Goal: Navigation & Orientation: Find specific page/section

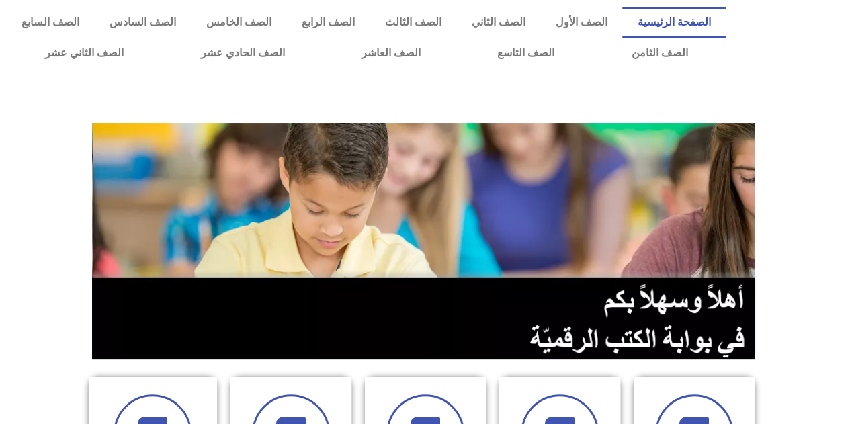
click at [680, 19] on link "الصفحة الرئيسية" at bounding box center [674, 22] width 104 height 31
click at [101, 52] on link "الصف الثاني عشر" at bounding box center [84, 53] width 155 height 31
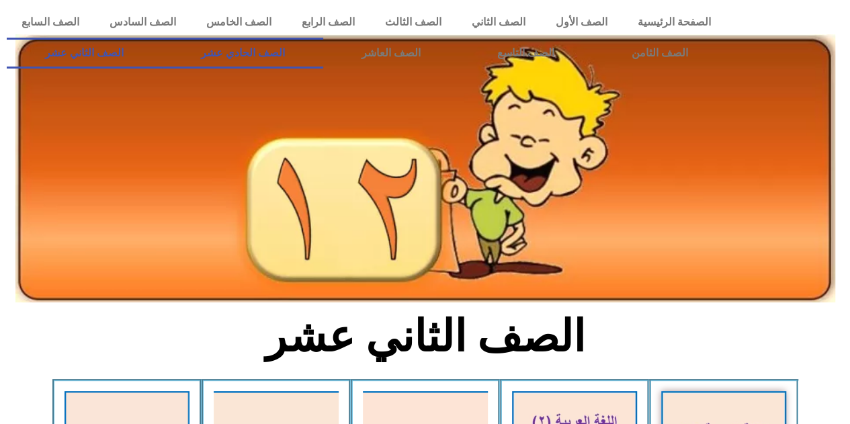
click at [290, 52] on link "الصف الحادي عشر" at bounding box center [242, 53] width 161 height 31
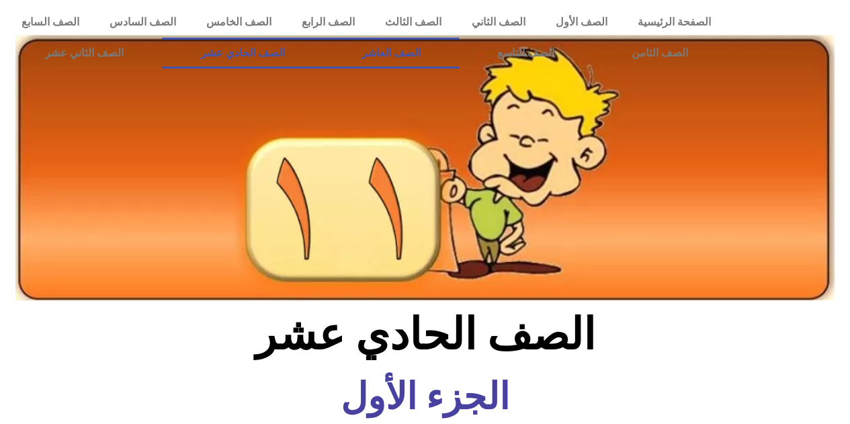
click at [459, 54] on link "الصف العاشر" at bounding box center [391, 53] width 136 height 31
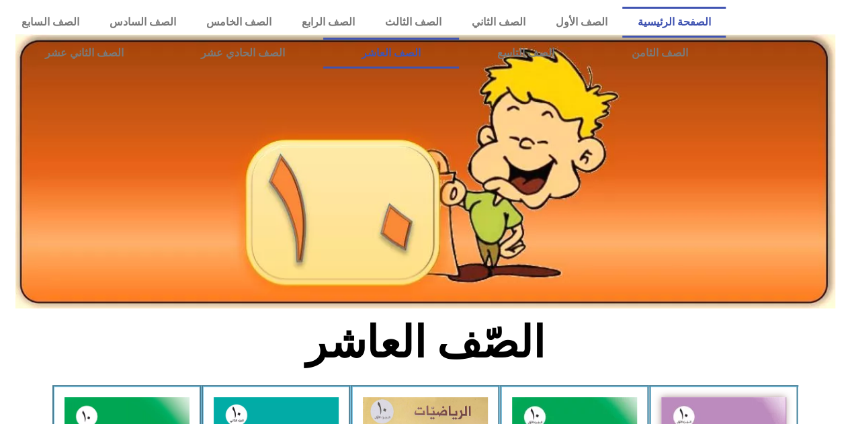
click at [679, 15] on link "الصفحة الرئيسية" at bounding box center [674, 22] width 104 height 31
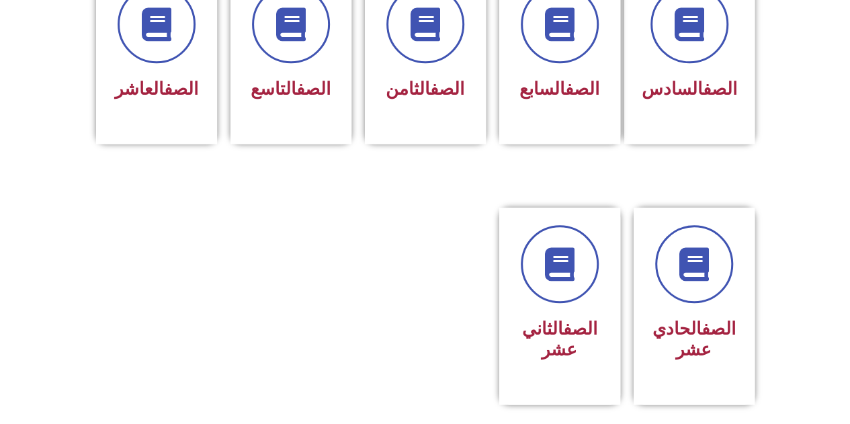
scroll to position [596, 0]
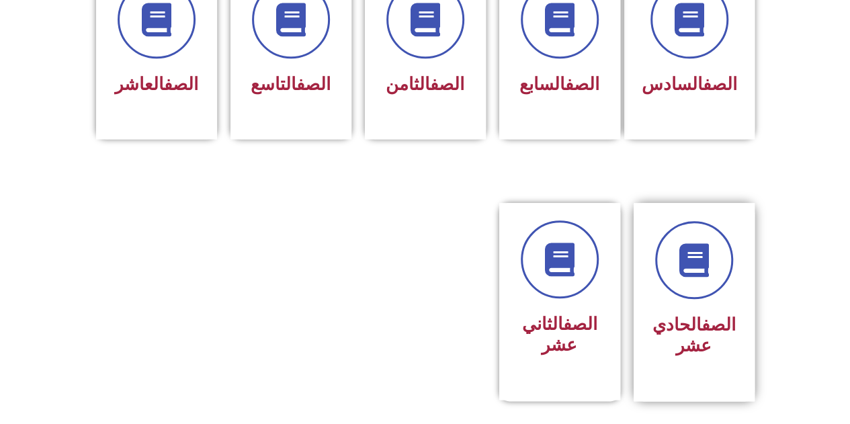
click at [683, 315] on h3 "الصف الحادي عشر" at bounding box center [694, 336] width 85 height 42
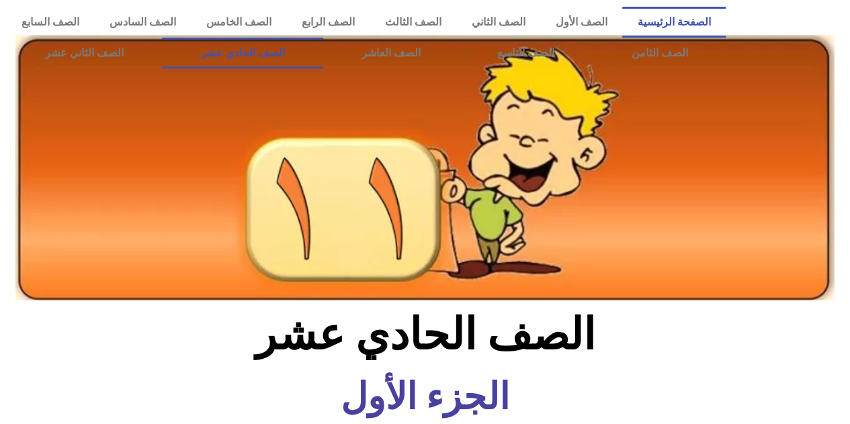
click at [681, 26] on link "الصفحة الرئيسية" at bounding box center [674, 22] width 104 height 31
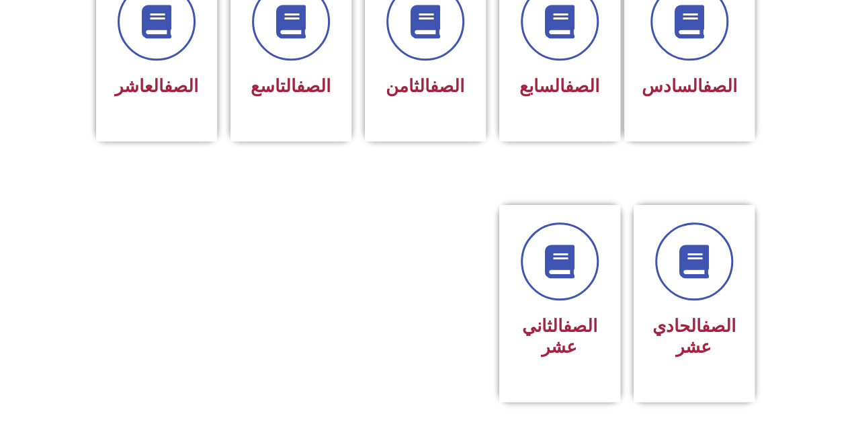
scroll to position [596, 0]
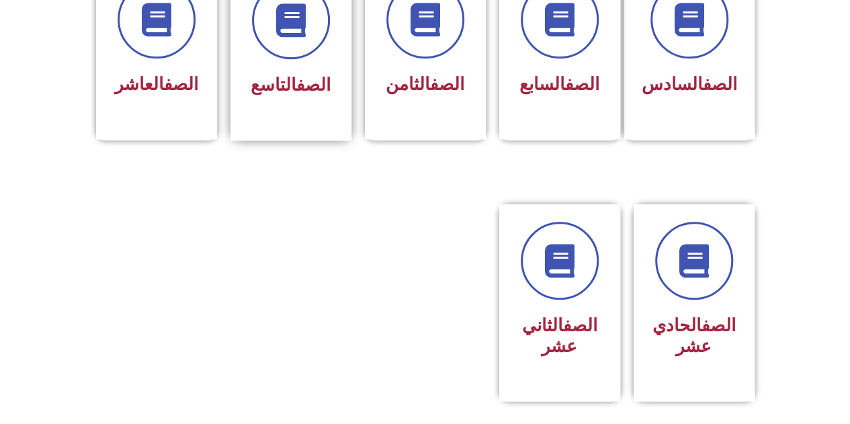
click at [296, 75] on link "الصف" at bounding box center [313, 85] width 34 height 20
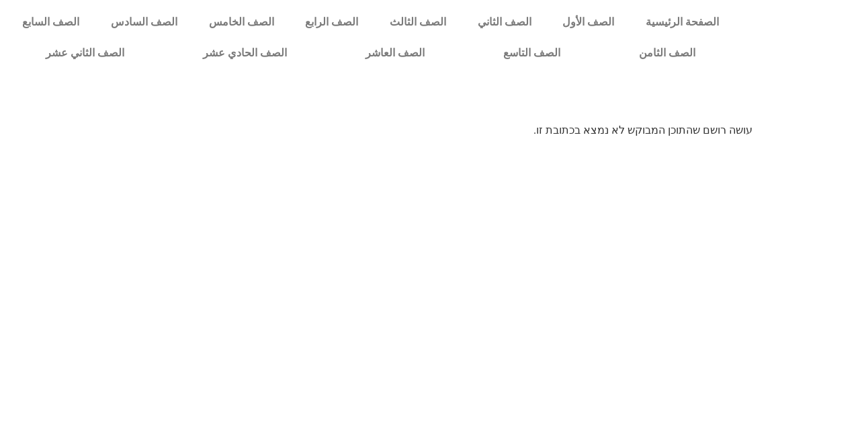
click at [729, 144] on html "الصفحة الرئيسية الصف الأول الصف الثاني الصف الثالث الصف الرابع الصف الخامس الصف…" at bounding box center [430, 74] width 860 height 148
click at [600, 52] on link "الصف التاسع" at bounding box center [532, 53] width 136 height 31
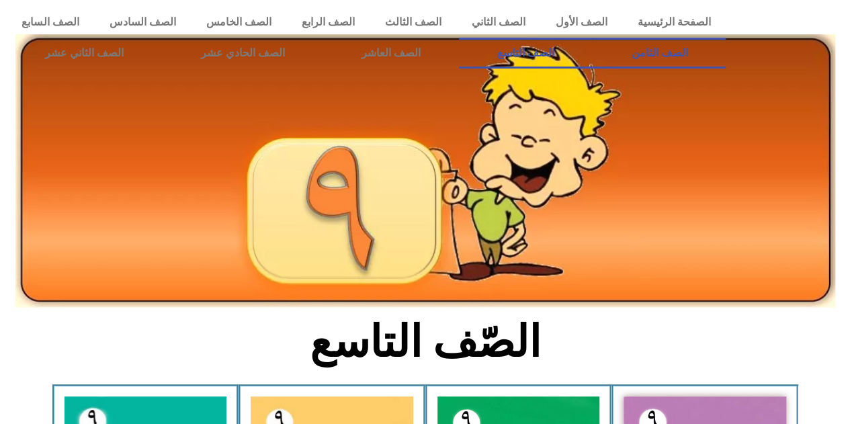
click at [593, 38] on link "الصف الثامن" at bounding box center [659, 53] width 133 height 31
